Goal: Task Accomplishment & Management: Manage account settings

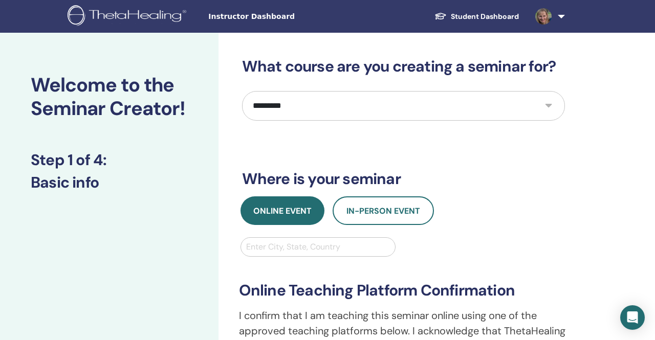
select select "*"
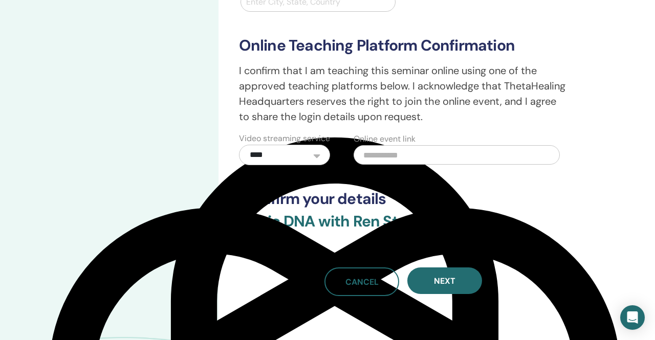
scroll to position [1257, 0]
click at [370, 163] on input "text" at bounding box center [457, 154] width 206 height 19
paste input "**********"
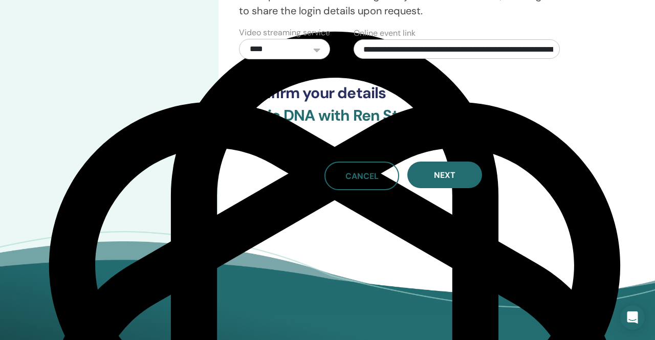
scroll to position [358, 0]
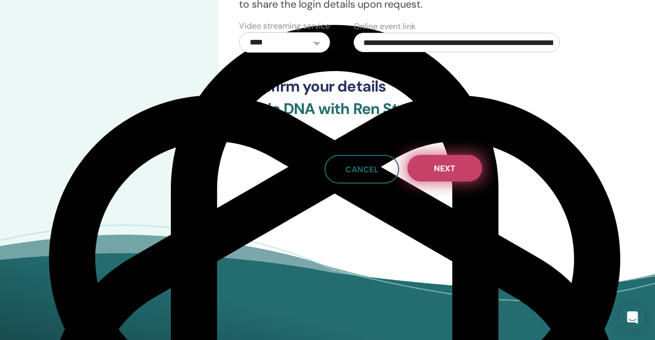
type input "**********"
click at [451, 174] on span "Next" at bounding box center [444, 168] width 21 height 11
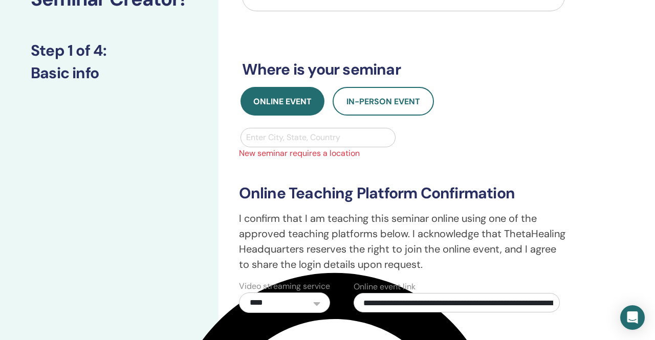
scroll to position [108, 0]
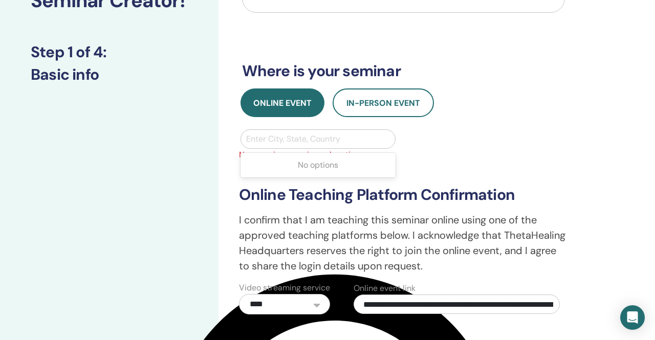
click at [310, 141] on div at bounding box center [318, 139] width 144 height 14
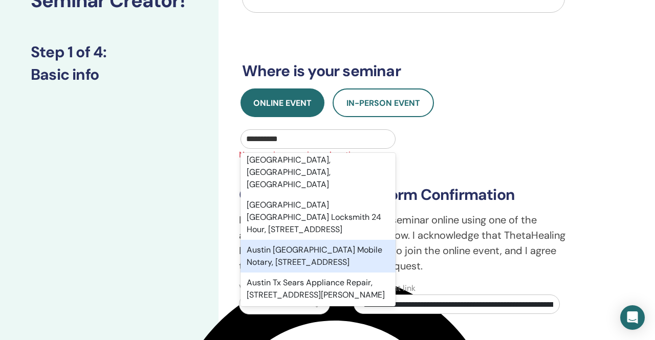
scroll to position [0, 0]
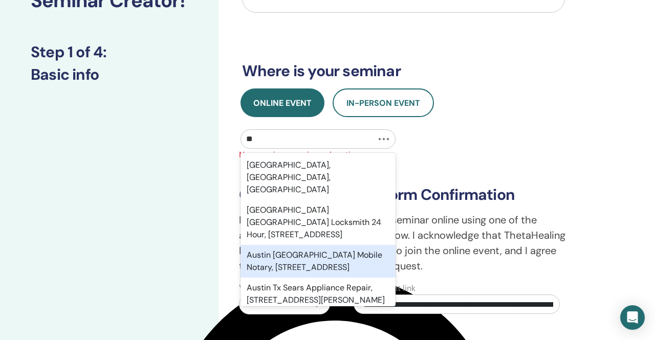
type input "*"
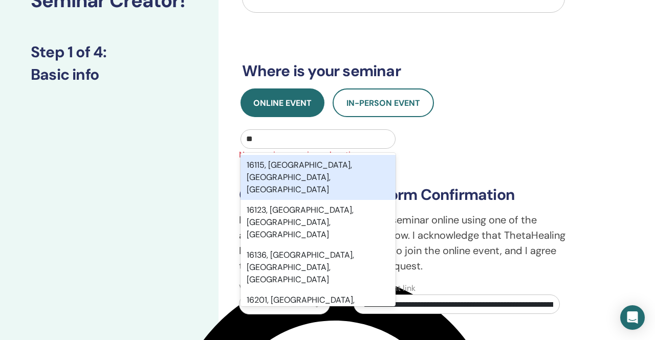
type input "*"
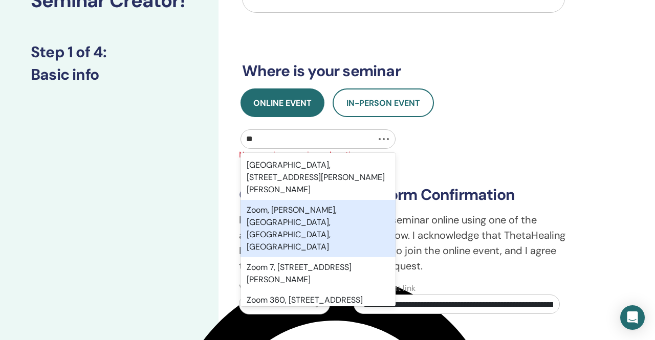
type input "*"
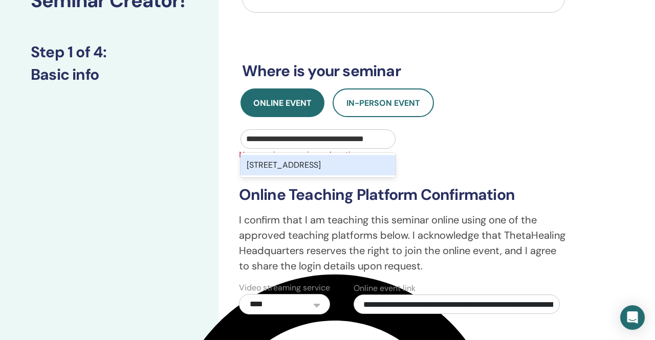
type input "**********"
click at [284, 176] on div "[STREET_ADDRESS]" at bounding box center [318, 165] width 156 height 20
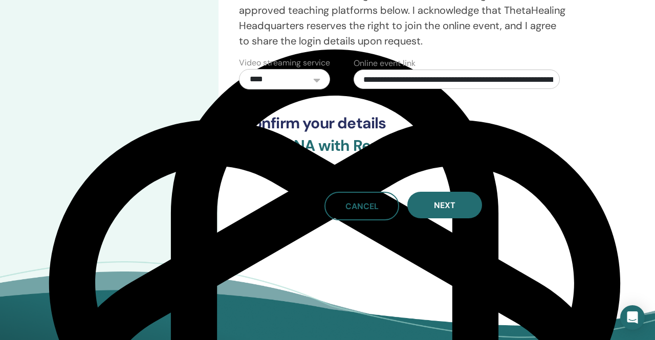
scroll to position [350, 0]
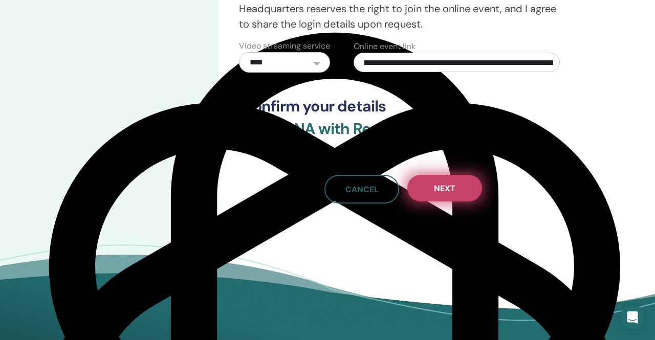
click at [449, 194] on span "Next" at bounding box center [444, 188] width 21 height 11
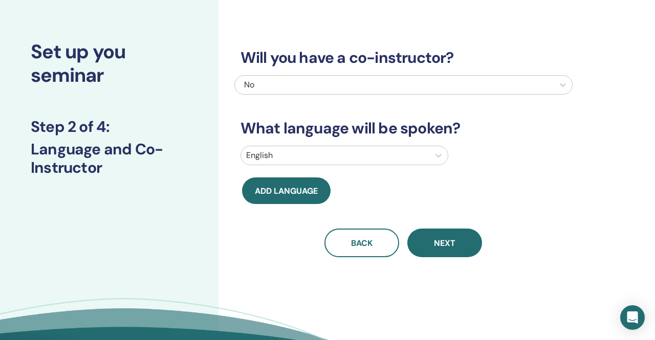
scroll to position [36, 0]
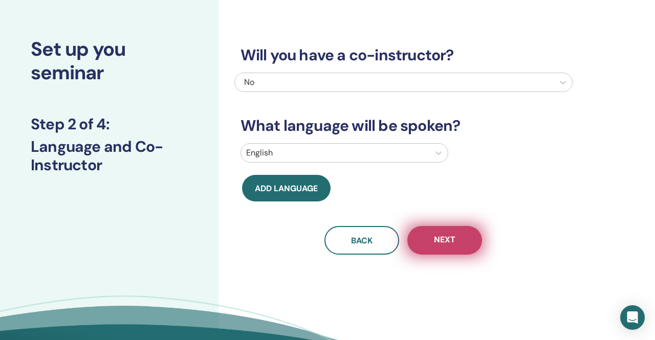
click at [441, 246] on button "Next" at bounding box center [444, 240] width 75 height 29
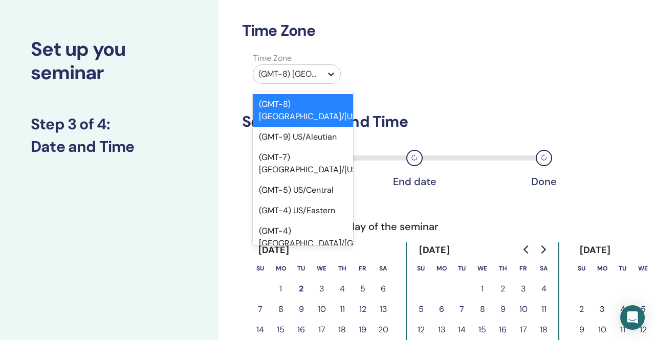
click at [330, 72] on icon at bounding box center [331, 74] width 10 height 10
click at [312, 180] on div "(GMT-5) US/Central" at bounding box center [303, 190] width 100 height 20
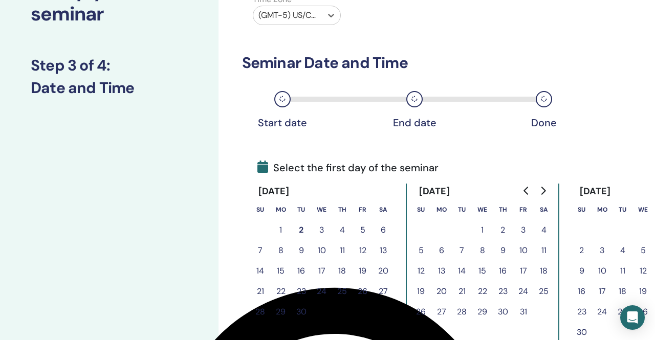
scroll to position [95, 3]
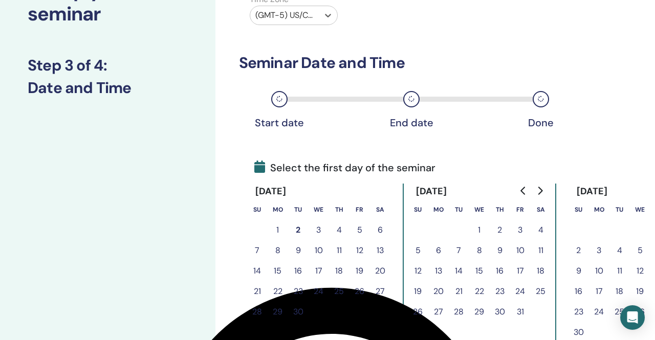
click at [381, 274] on button "20" at bounding box center [380, 271] width 20 height 20
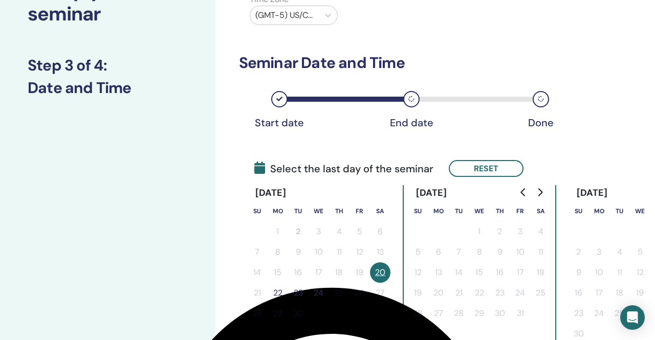
click at [279, 293] on button "22" at bounding box center [278, 293] width 20 height 20
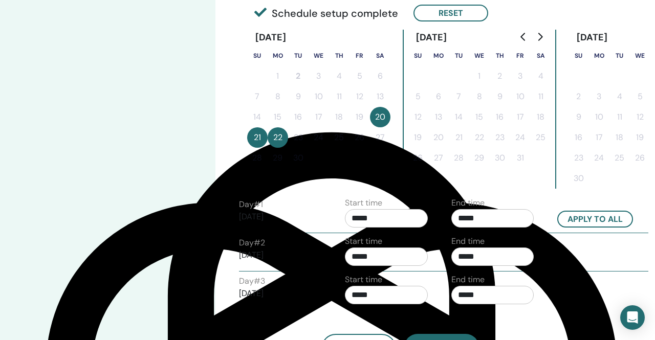
scroll to position [251, 3]
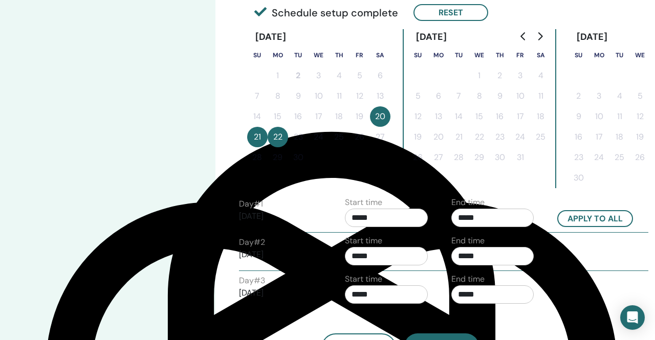
click at [487, 218] on input "*****" at bounding box center [492, 218] width 83 height 18
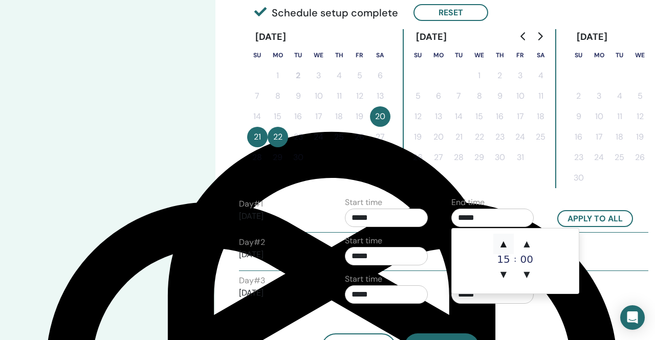
click at [505, 247] on span "▲" at bounding box center [503, 244] width 20 height 20
click at [528, 246] on span "▲" at bounding box center [526, 244] width 20 height 20
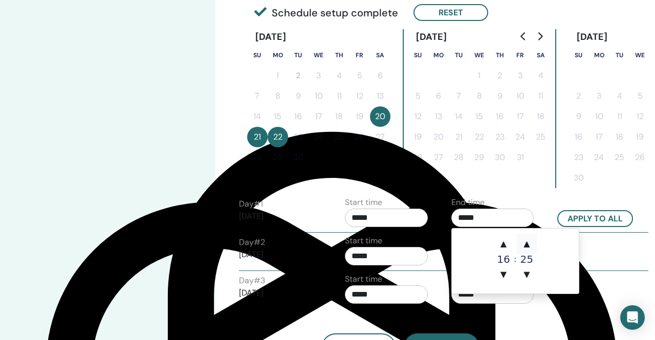
click at [528, 246] on span "▲" at bounding box center [526, 244] width 20 height 20
type input "*****"
click at [598, 247] on div "Day # 2 [DATE] Start time ***** End time *****" at bounding box center [443, 253] width 425 height 36
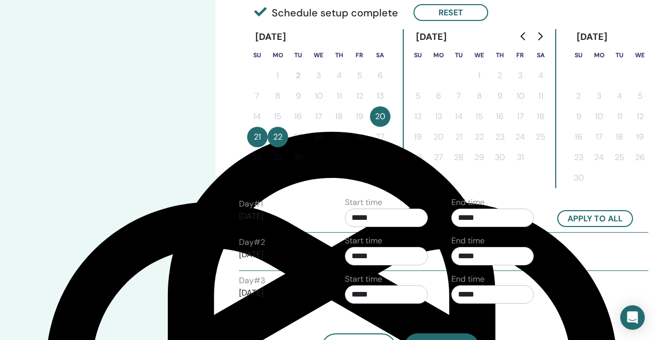
click at [474, 259] on input "*****" at bounding box center [492, 256] width 83 height 18
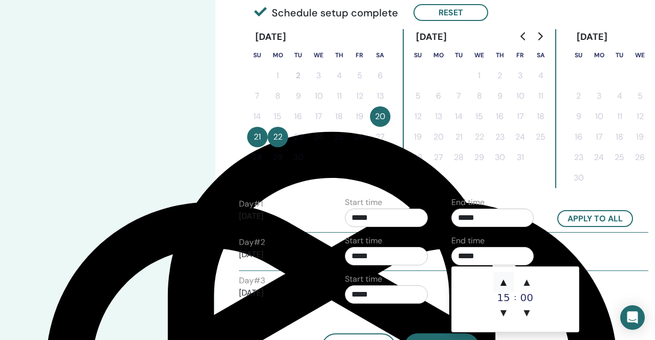
click at [502, 282] on span "▲" at bounding box center [503, 282] width 20 height 20
click at [527, 283] on span "▲" at bounding box center [526, 282] width 20 height 20
click at [527, 311] on span "▼" at bounding box center [526, 313] width 20 height 20
type input "*****"
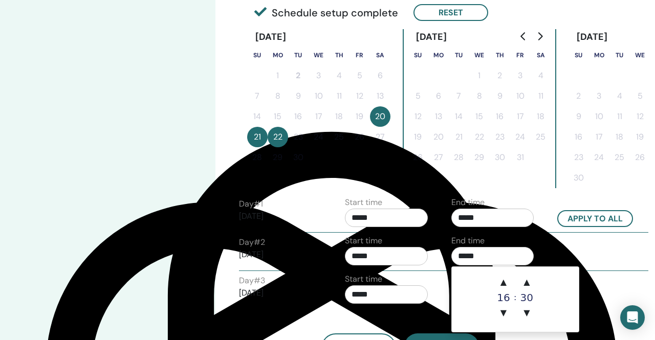
click at [557, 252] on div "Day # 2 [DATE] Start time ***** End time *****" at bounding box center [443, 253] width 425 height 36
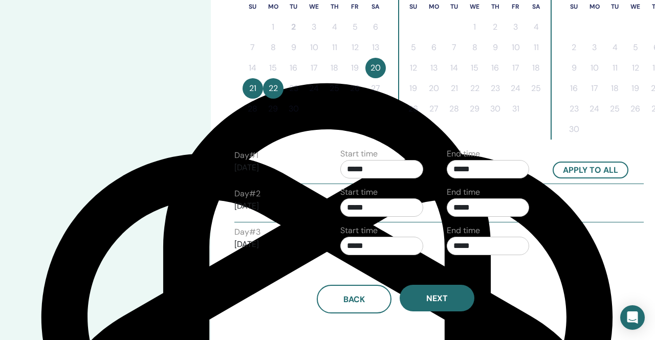
scroll to position [295, 8]
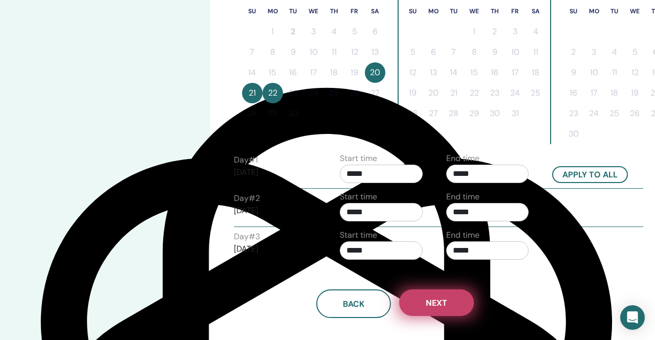
click at [436, 307] on span "Next" at bounding box center [436, 303] width 21 height 11
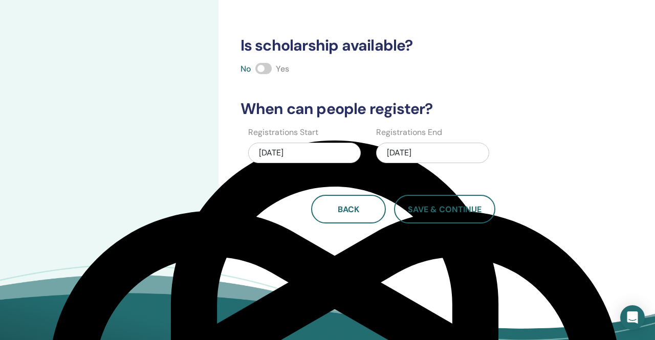
scroll to position [238, 0]
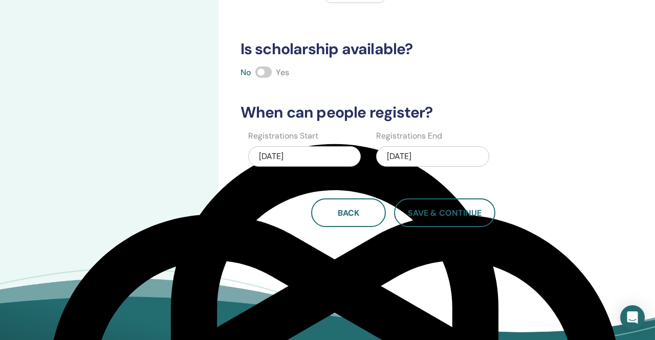
click at [437, 158] on div "[DATE]" at bounding box center [432, 156] width 113 height 20
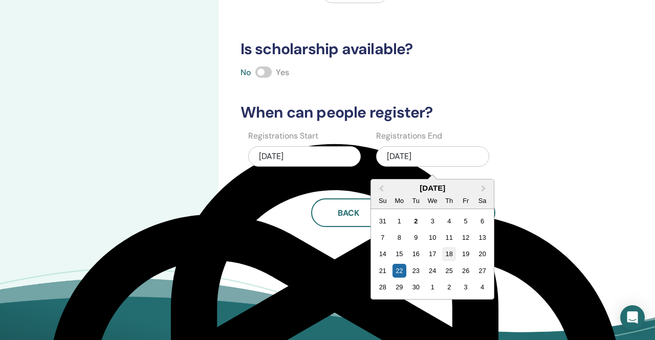
click at [450, 254] on div "18" at bounding box center [449, 254] width 14 height 14
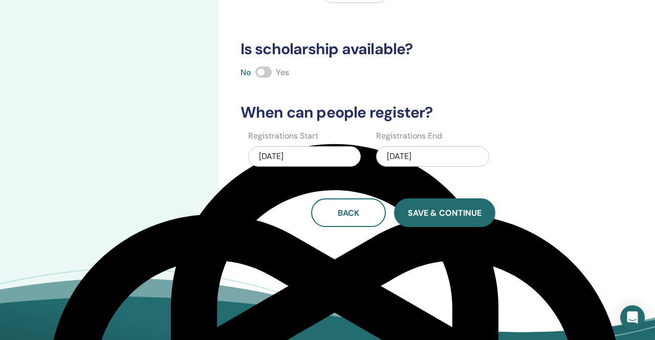
click at [443, 212] on span "Save & Continue" at bounding box center [445, 213] width 74 height 11
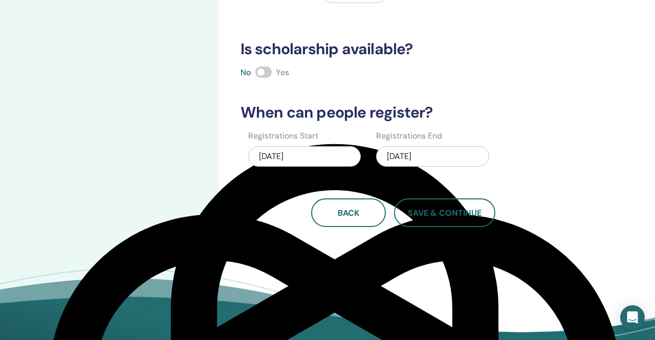
click at [435, 158] on div "[DATE]" at bounding box center [432, 156] width 113 height 20
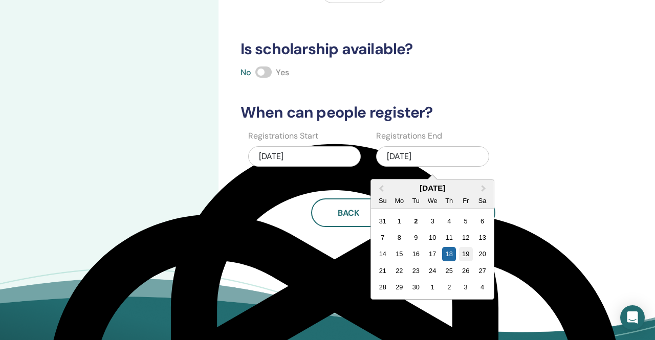
click at [464, 254] on div "19" at bounding box center [466, 254] width 14 height 14
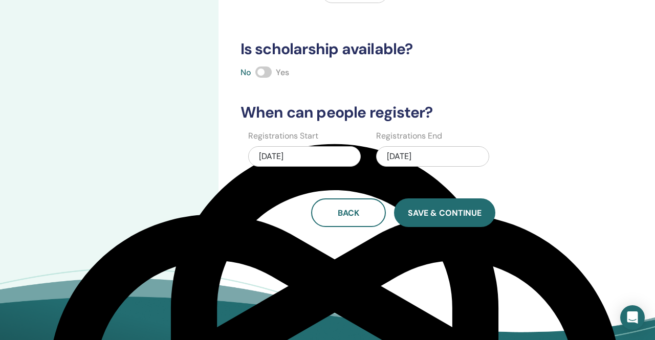
click at [447, 215] on span "Save & Continue" at bounding box center [445, 213] width 74 height 11
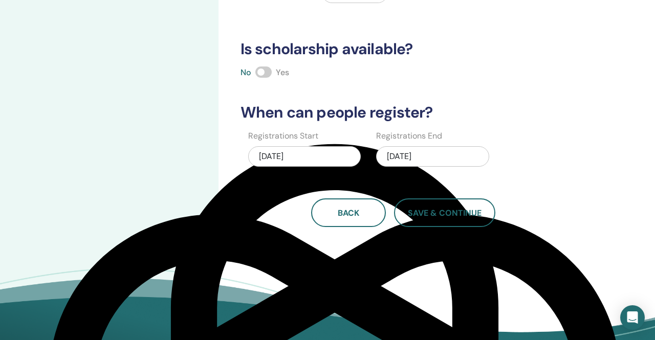
click at [438, 158] on div "[DATE]" at bounding box center [432, 156] width 113 height 20
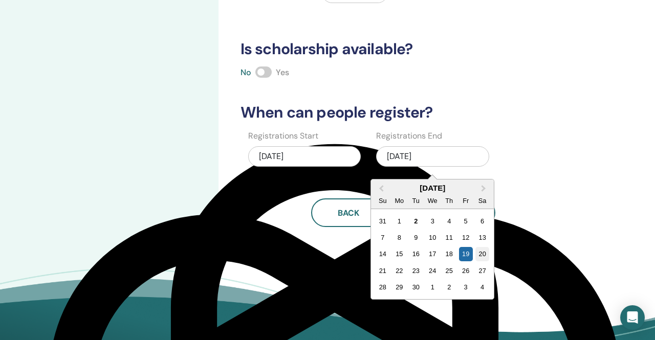
click at [486, 256] on div "20" at bounding box center [482, 254] width 14 height 14
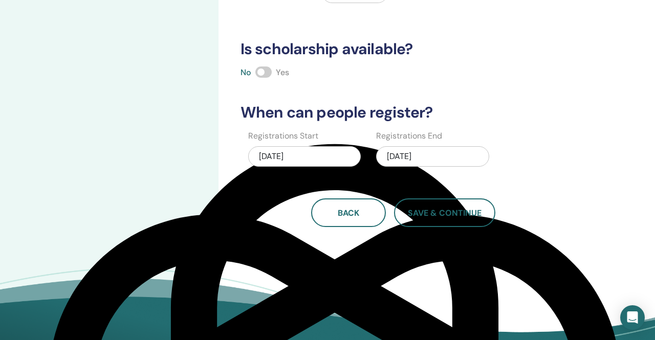
click at [432, 161] on div "[DATE]" at bounding box center [432, 156] width 113 height 20
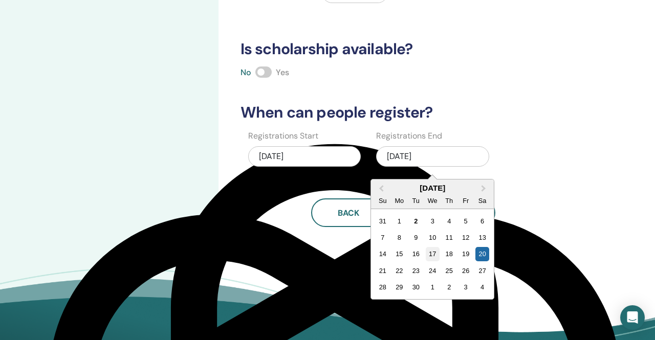
click at [433, 256] on div "17" at bounding box center [433, 254] width 14 height 14
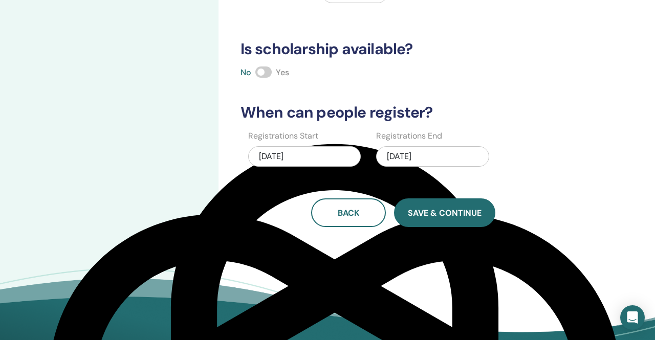
click at [434, 218] on button "Save & Continue" at bounding box center [444, 213] width 101 height 29
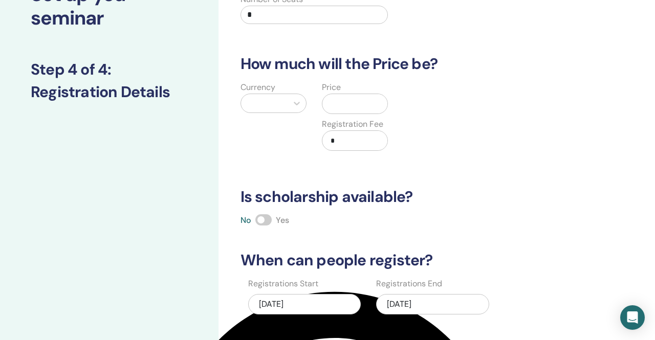
scroll to position [0, 0]
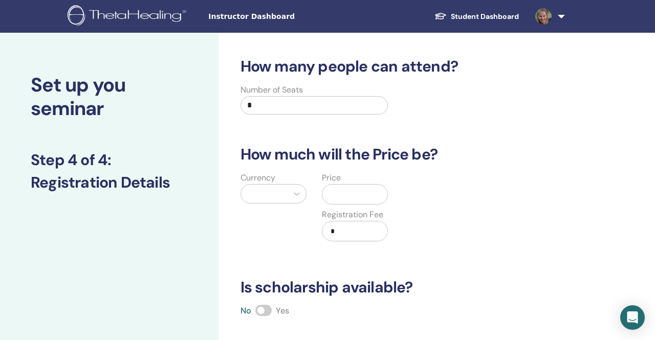
click at [267, 110] on input "*" at bounding box center [314, 105] width 148 height 18
type input "**"
click at [297, 194] on icon at bounding box center [297, 194] width 6 height 4
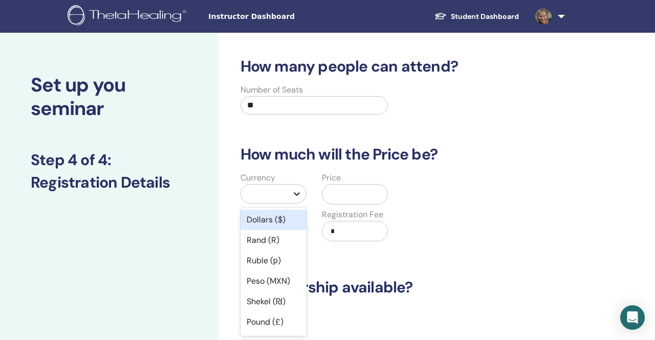
scroll to position [25, 0]
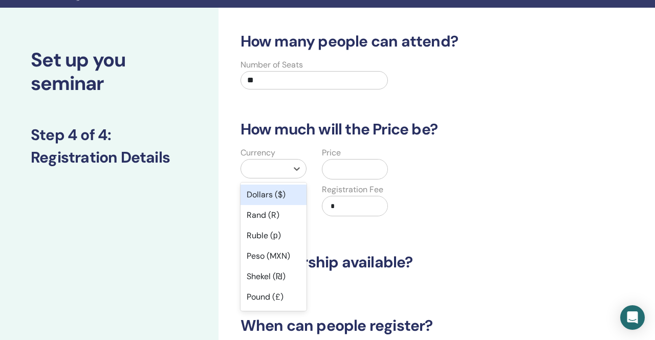
click at [258, 194] on div "Dollars ($)" at bounding box center [273, 195] width 66 height 20
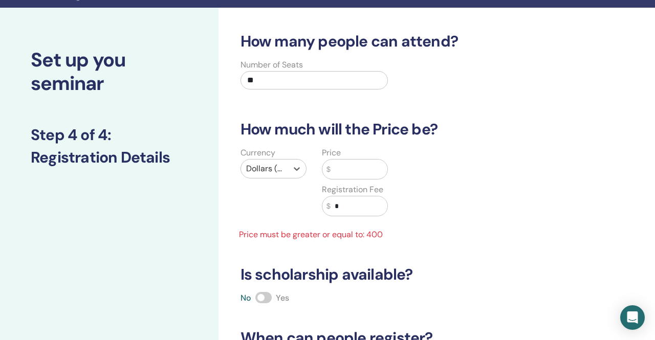
click at [349, 169] on input "text" at bounding box center [359, 169] width 57 height 19
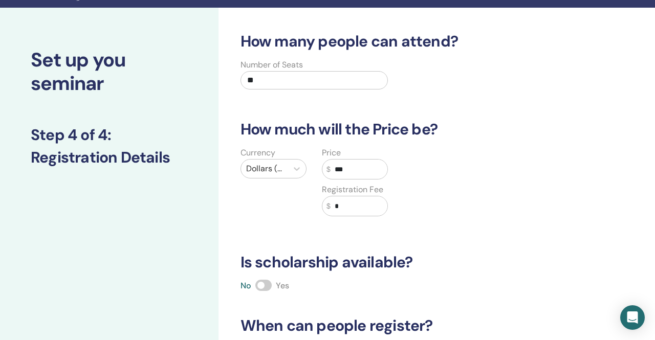
type input "***"
click at [355, 205] on input "*" at bounding box center [359, 205] width 57 height 19
click at [339, 205] on input "******" at bounding box center [359, 205] width 57 height 19
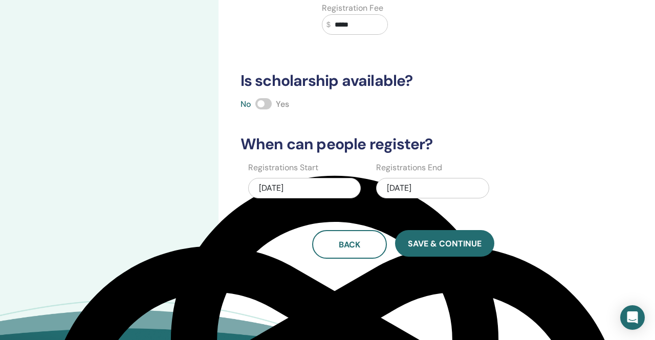
scroll to position [218, 0]
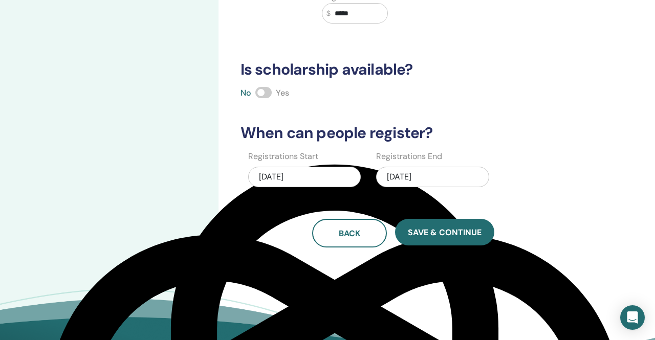
type input "*****"
click at [434, 174] on div "[DATE]" at bounding box center [432, 177] width 113 height 20
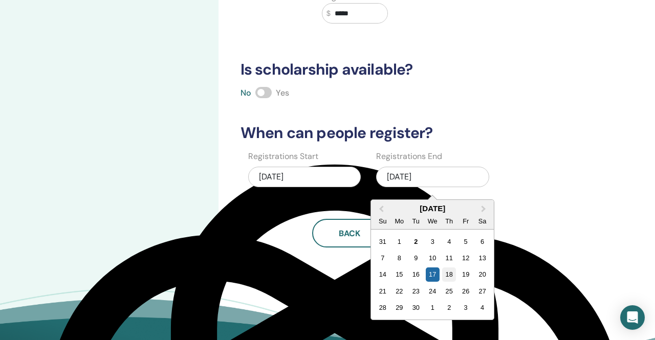
click at [450, 278] on div "18" at bounding box center [449, 275] width 14 height 14
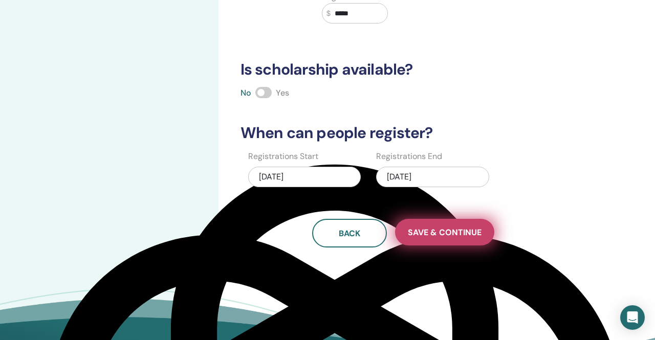
click at [444, 236] on span "Save & Continue" at bounding box center [445, 232] width 74 height 11
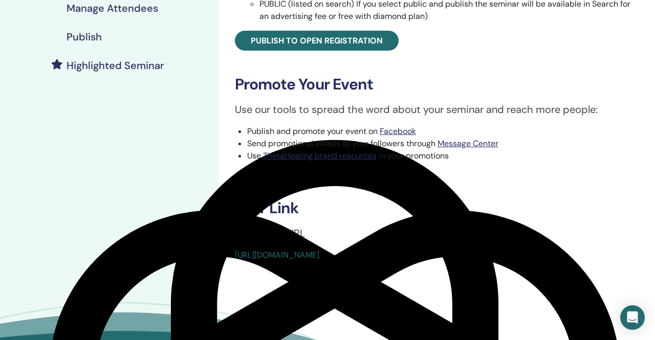
scroll to position [243, 0]
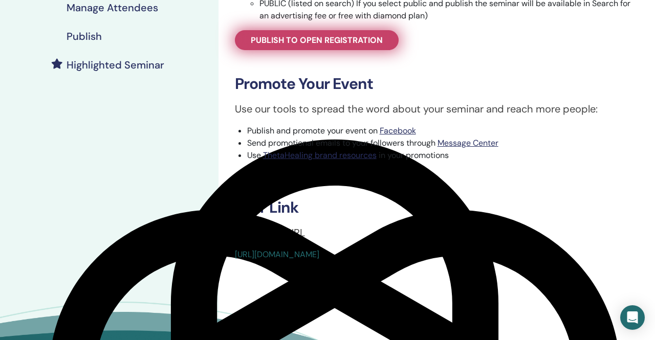
click at [346, 42] on span "Publish to open registration" at bounding box center [317, 40] width 132 height 11
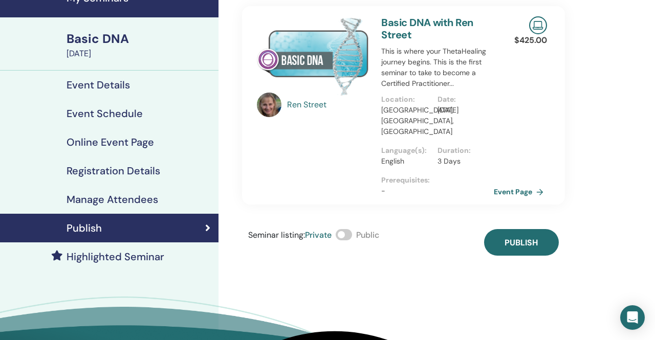
scroll to position [48, 0]
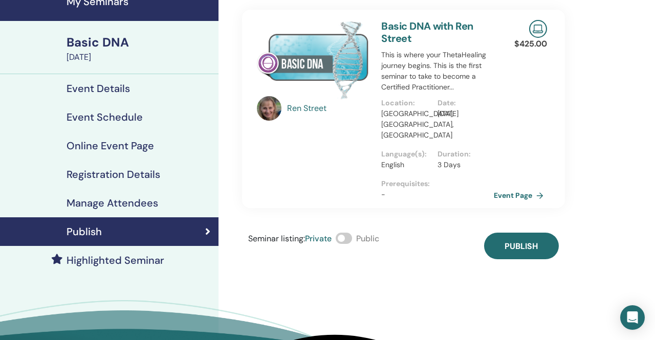
click at [349, 233] on span at bounding box center [344, 238] width 16 height 11
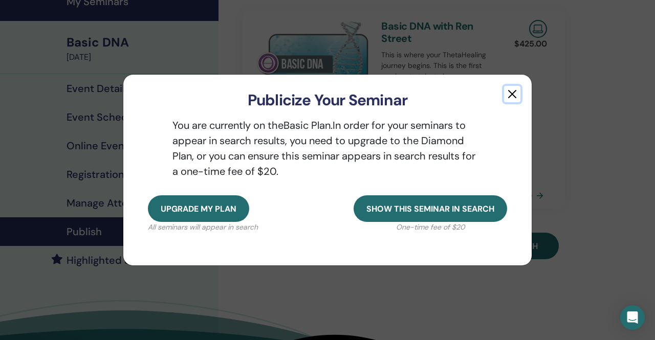
click at [512, 96] on button "button" at bounding box center [512, 94] width 16 height 16
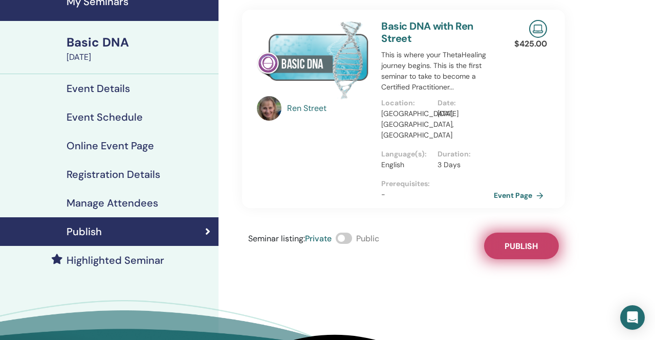
click at [521, 241] on span "Publish" at bounding box center [521, 246] width 33 height 11
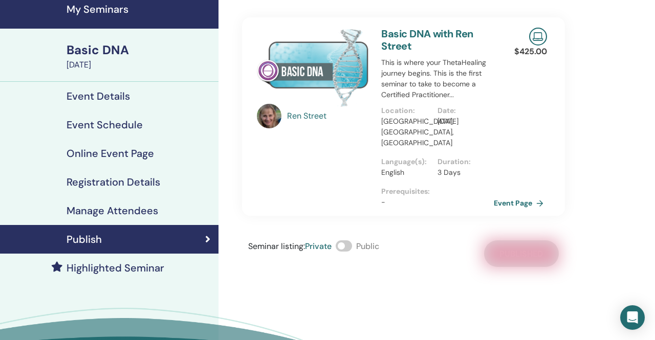
scroll to position [0, 0]
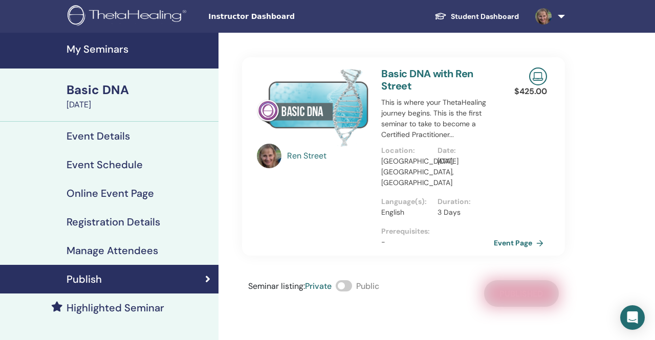
click at [349, 280] on span at bounding box center [344, 285] width 16 height 11
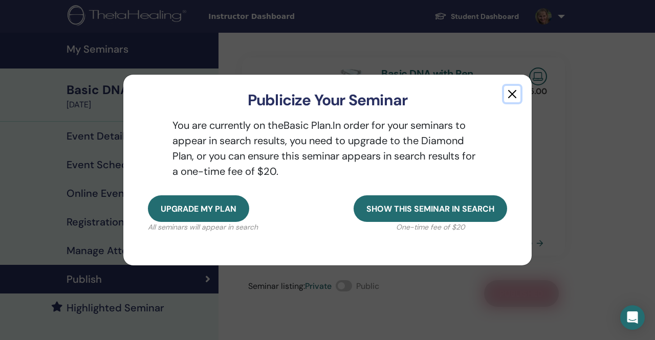
click at [509, 92] on button "button" at bounding box center [512, 94] width 16 height 16
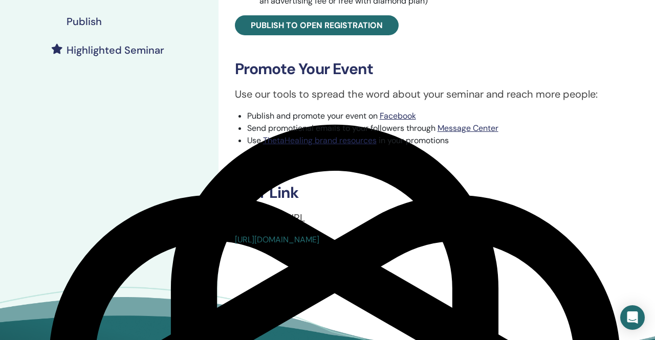
scroll to position [259, 0]
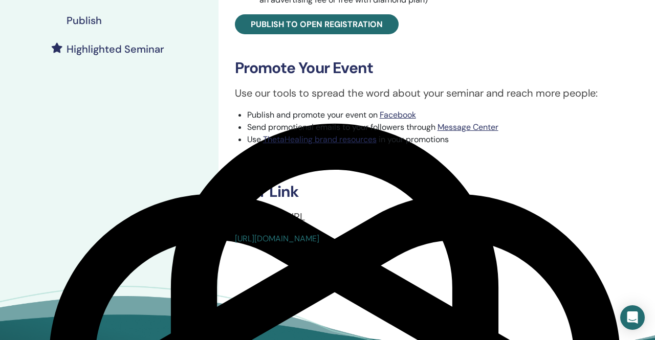
drag, startPoint x: 463, startPoint y: 237, endPoint x: 276, endPoint y: 234, distance: 187.3
type textarea "**********"
click at [276, 234] on div "https://www.thetahealing.com/seminar-376428-details.html" at bounding box center [403, 239] width 337 height 12
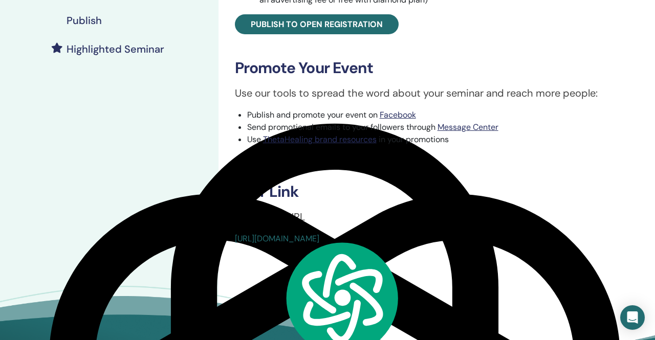
click at [452, 205] on div "Basic DNA Event Type Online Event Status Active Published Registrations 0/10 Pu…" at bounding box center [437, 21] width 424 height 447
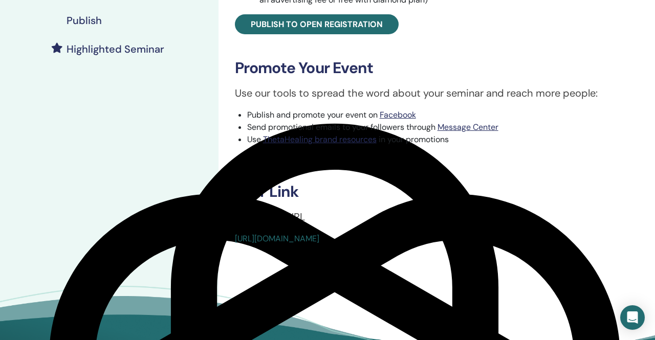
drag, startPoint x: 464, startPoint y: 237, endPoint x: 233, endPoint y: 242, distance: 230.8
click at [233, 242] on div "Basic DNA Event Type Online Event Status Active Published Registrations 0/10 Pu…" at bounding box center [437, 21] width 424 height 447
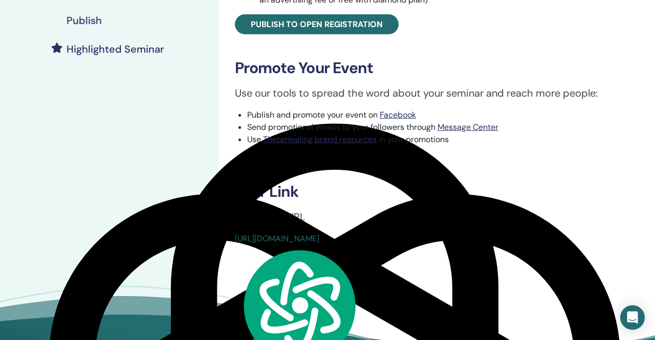
copy link "https://www.thetahealing.com/seminar-376428-details.html"
